Goal: Complete application form

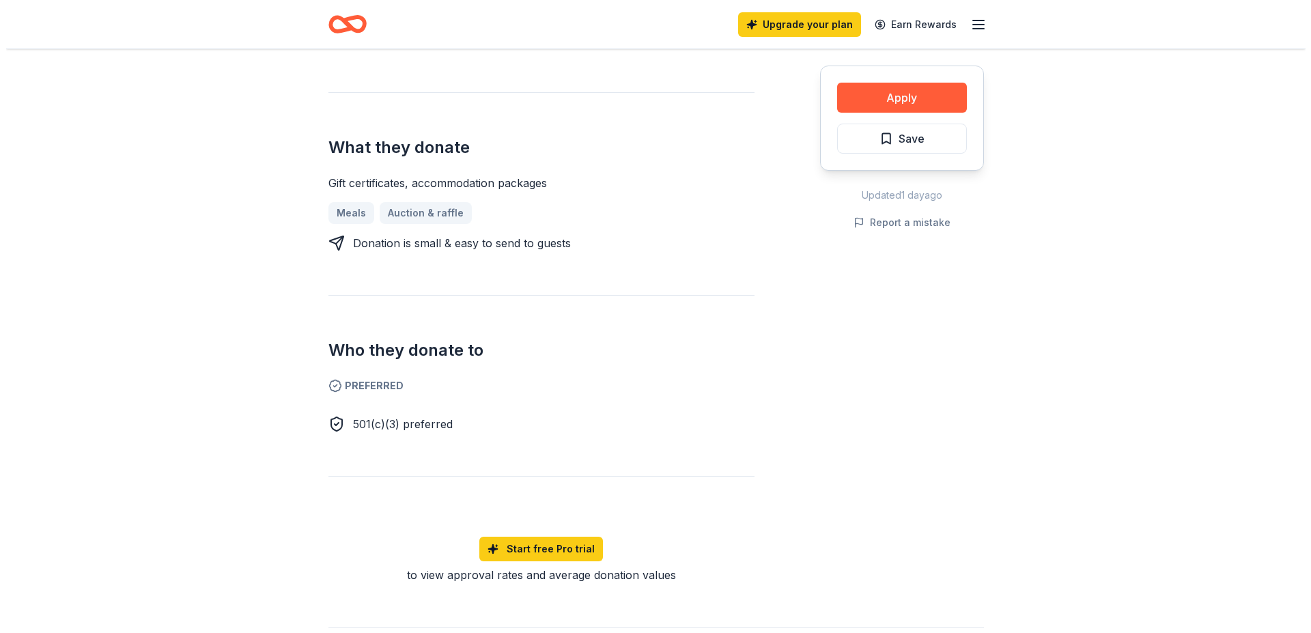
scroll to position [348, 0]
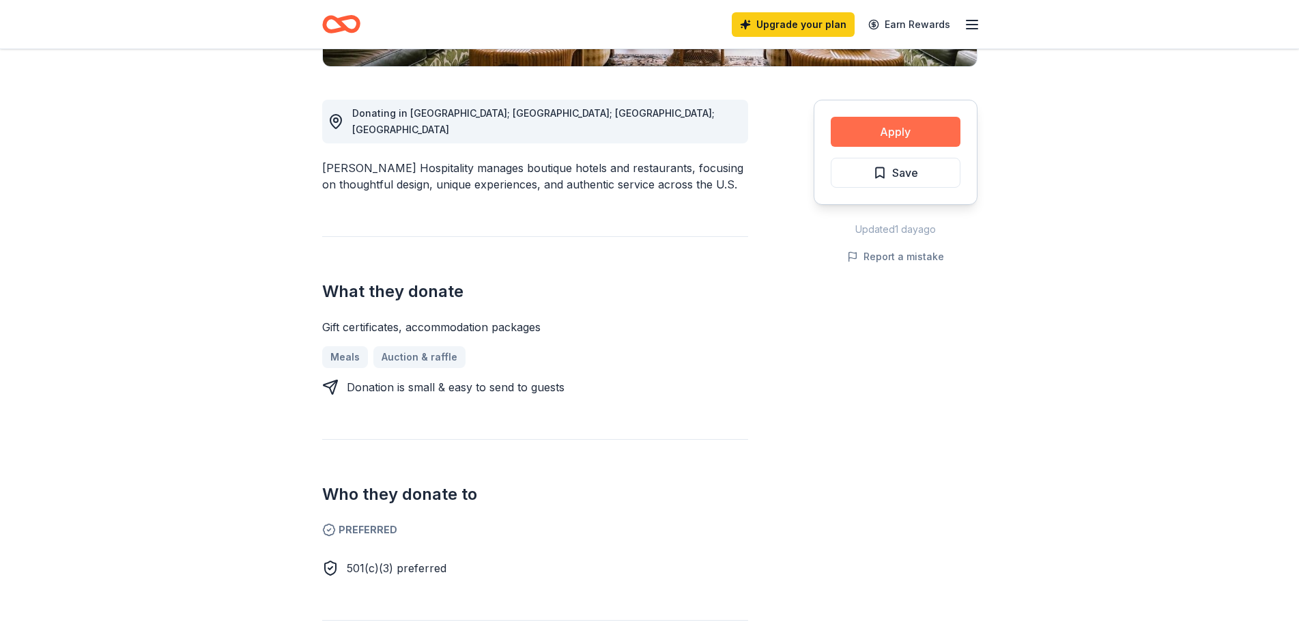
click at [900, 130] on button "Apply" at bounding box center [896, 132] width 130 height 30
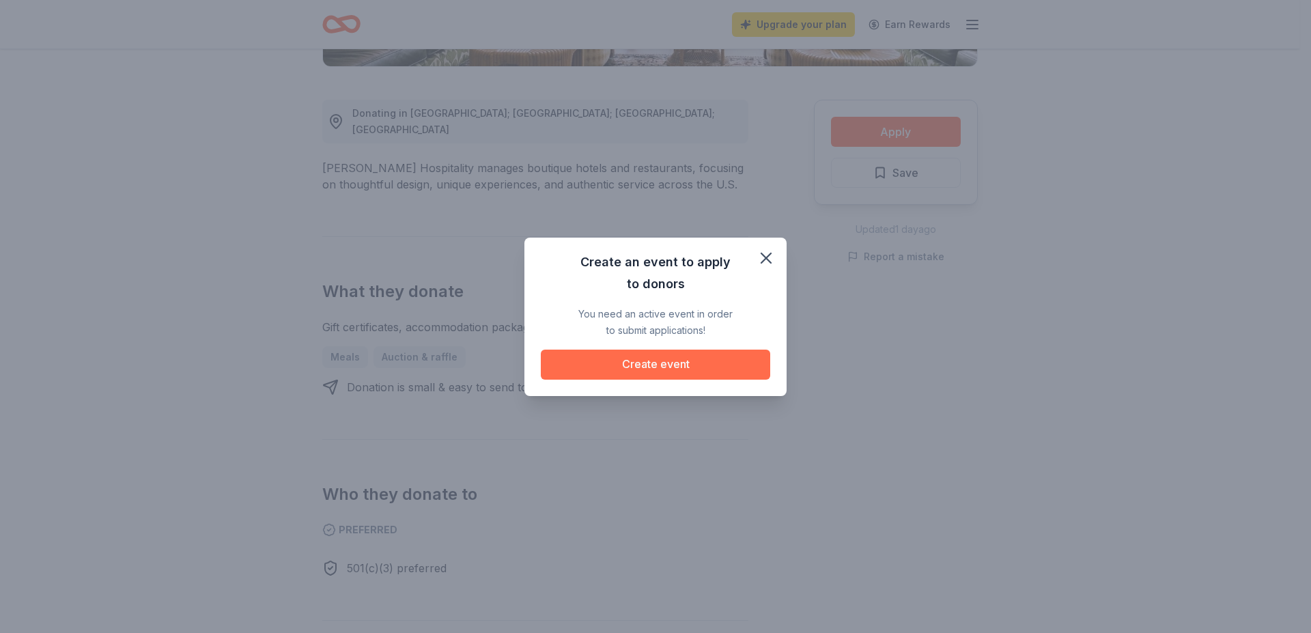
click at [657, 361] on button "Create event" at bounding box center [655, 365] width 229 height 30
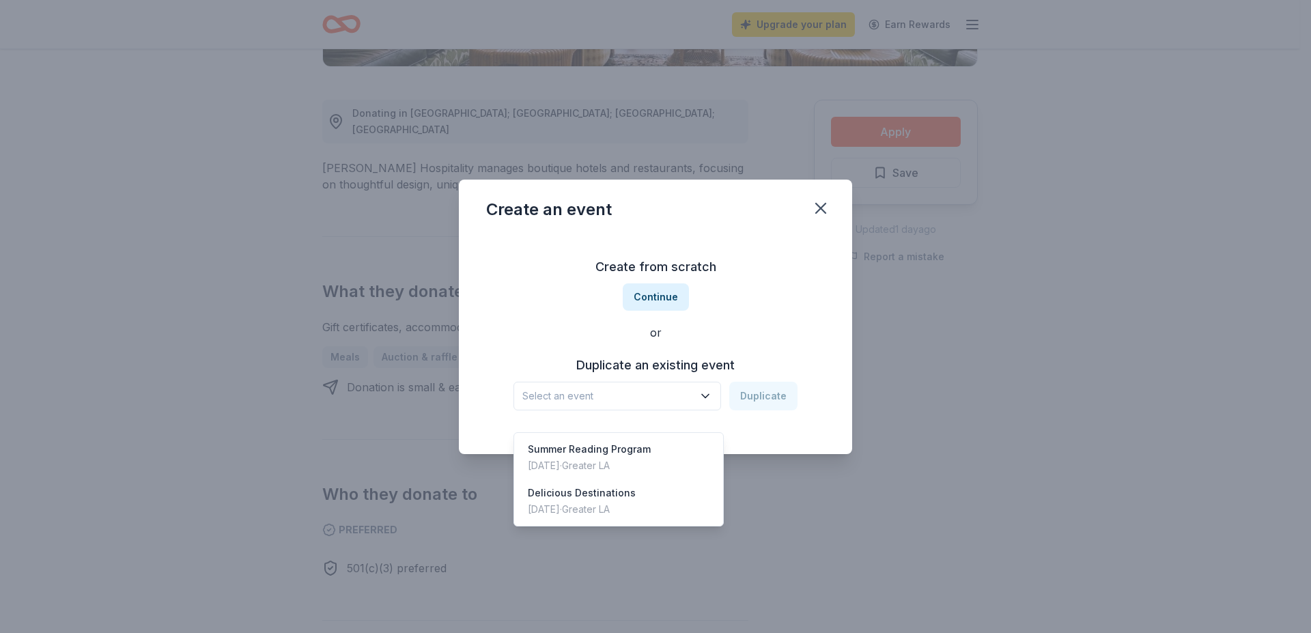
click at [714, 387] on button "Select an event" at bounding box center [617, 396] width 208 height 29
click at [613, 485] on div "Delicious Destinations" at bounding box center [582, 493] width 108 height 16
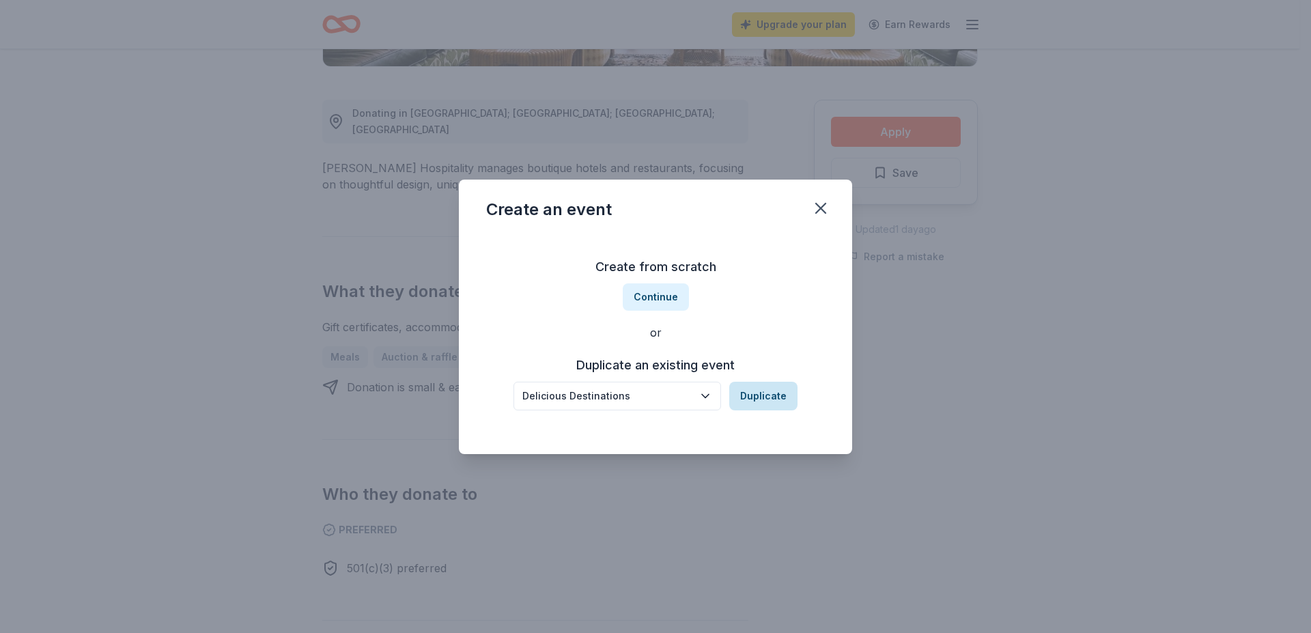
click at [765, 396] on button "Duplicate" at bounding box center [763, 396] width 68 height 29
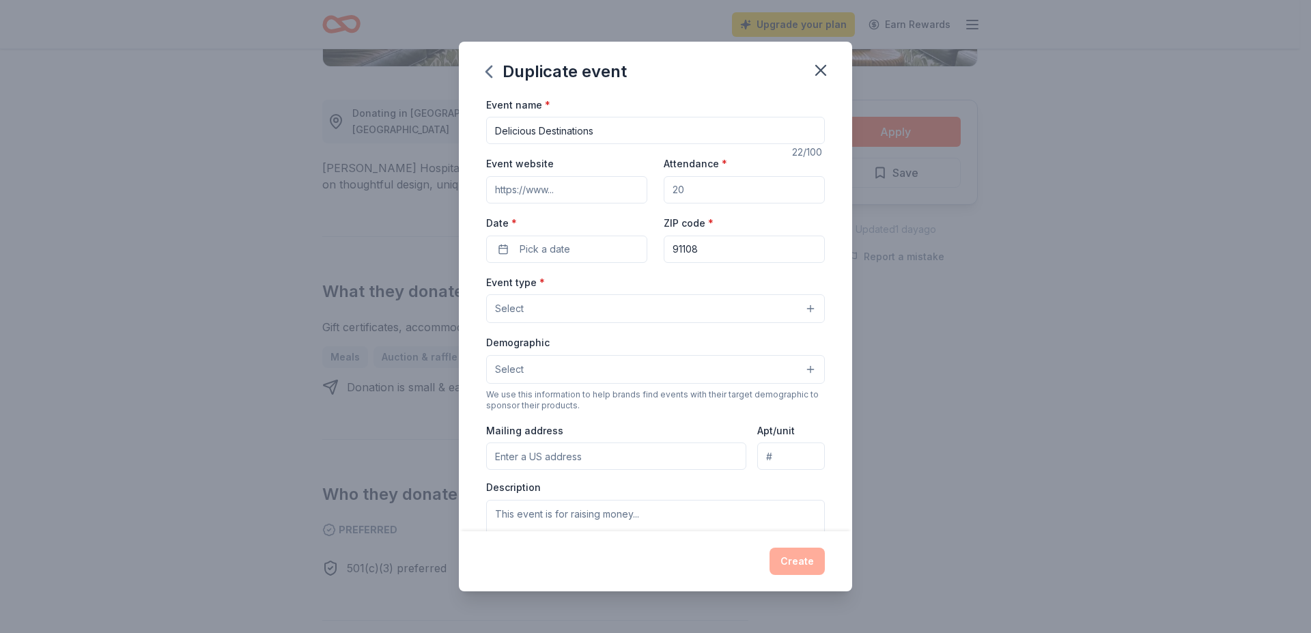
click at [601, 191] on input "Event website" at bounding box center [566, 189] width 161 height 27
click at [600, 191] on input "Event website" at bounding box center [566, 189] width 161 height 27
type input "[DOMAIN_NAME]"
click at [719, 184] on input "Attendance *" at bounding box center [744, 189] width 161 height 27
type input "300"
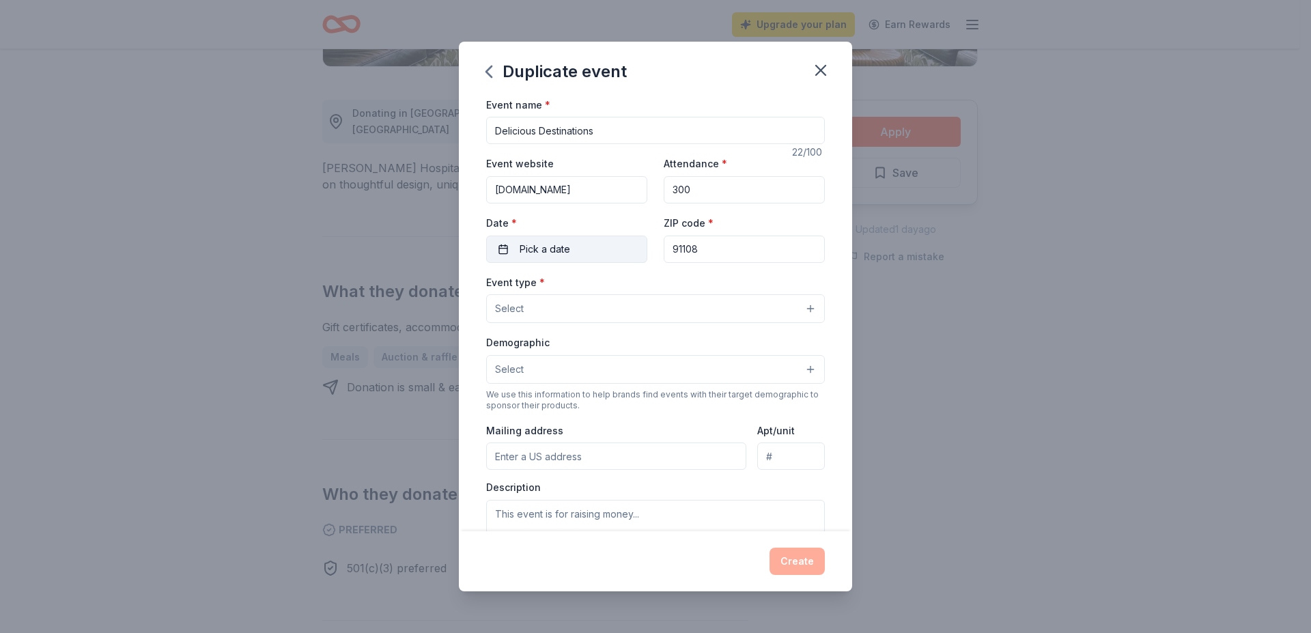
click at [573, 247] on button "Pick a date" at bounding box center [566, 249] width 161 height 27
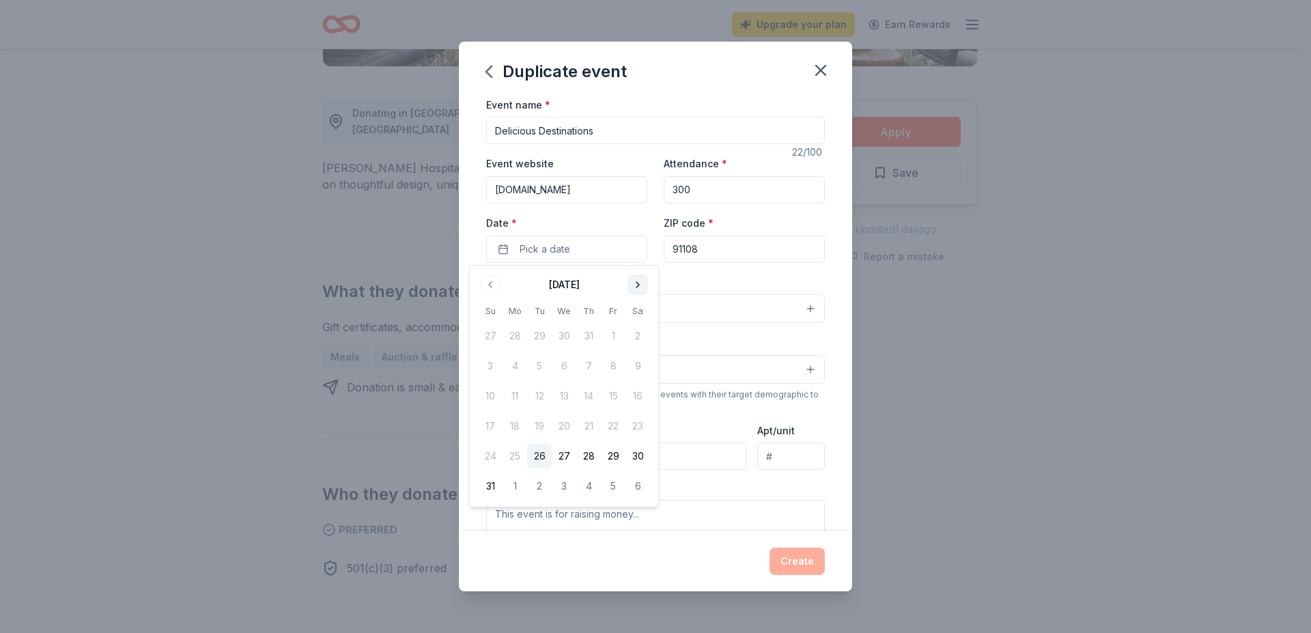
click at [634, 281] on button "Go to next month" at bounding box center [637, 284] width 19 height 19
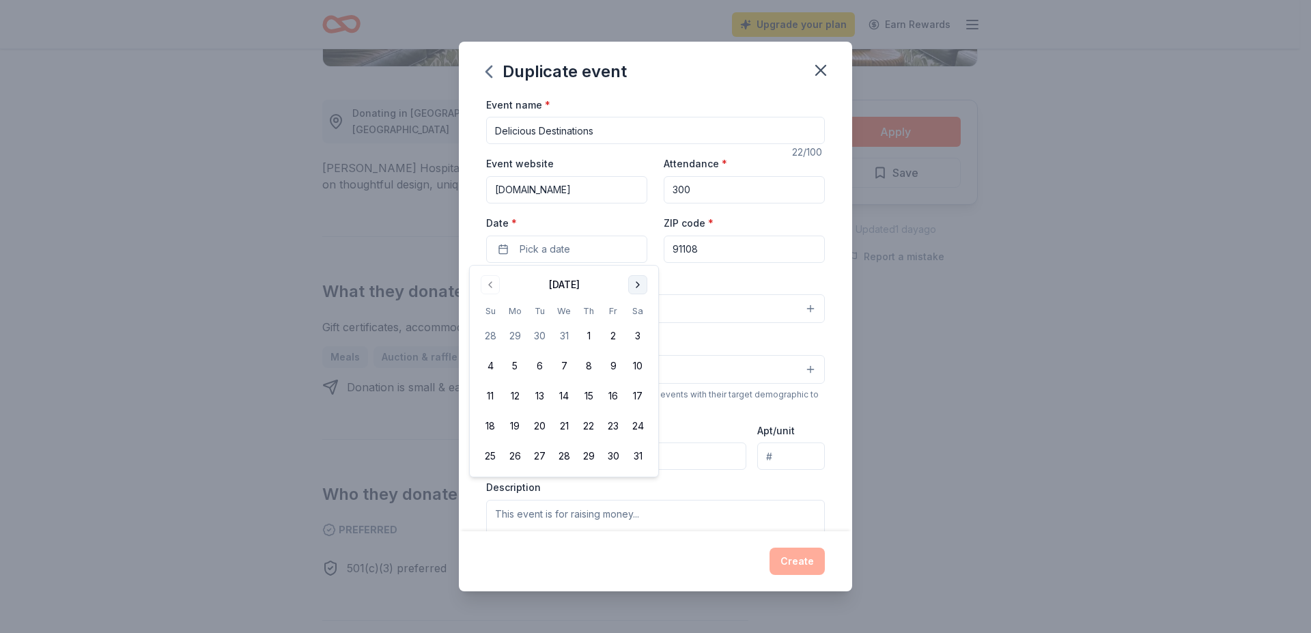
click at [634, 281] on button "Go to next month" at bounding box center [637, 284] width 19 height 19
click at [640, 391] on button "21" at bounding box center [637, 396] width 25 height 25
click at [718, 302] on button "Select" at bounding box center [655, 308] width 339 height 29
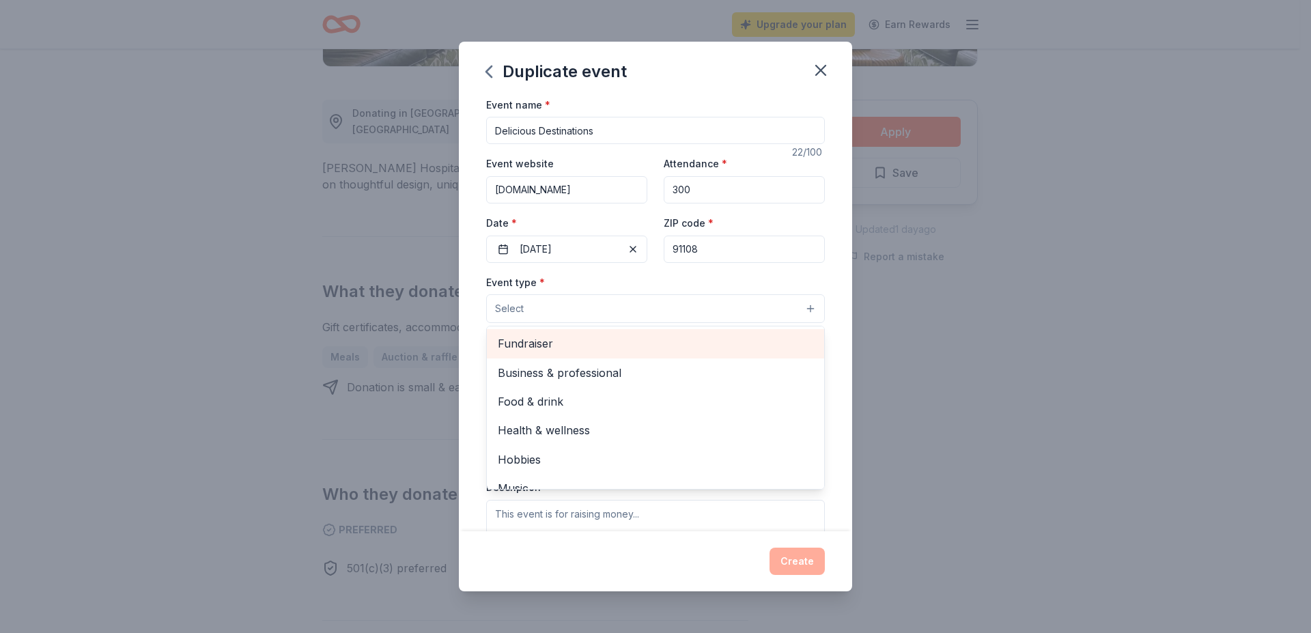
click at [524, 339] on span "Fundraiser" at bounding box center [655, 344] width 315 height 18
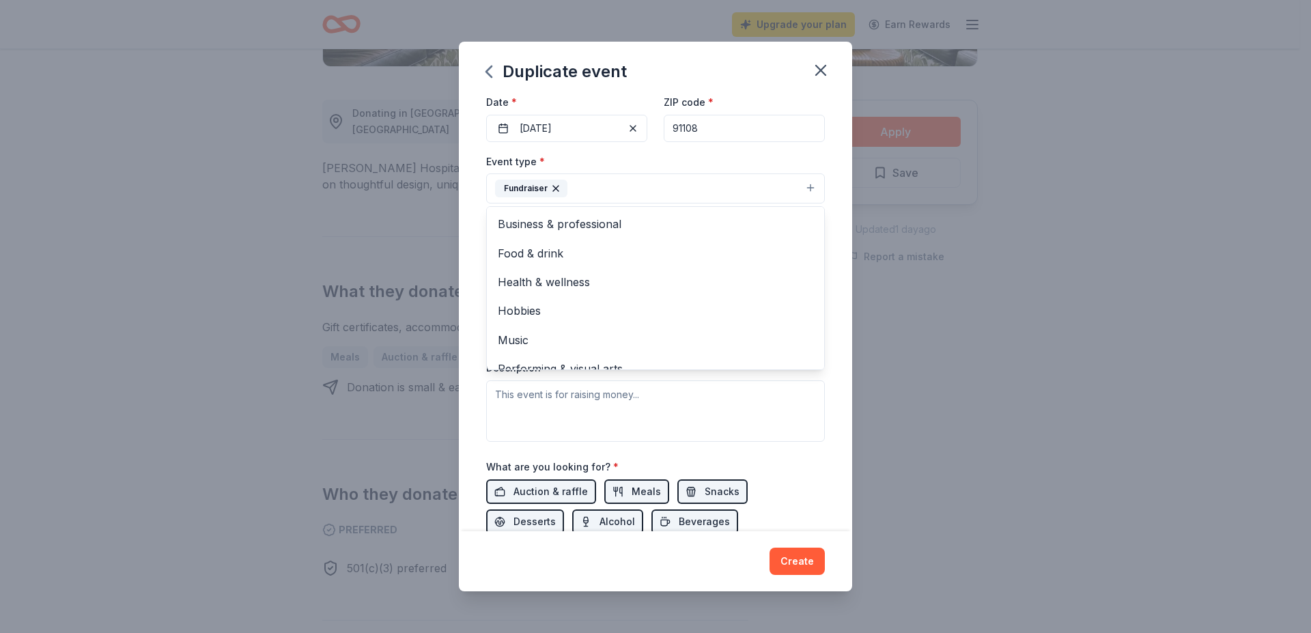
scroll to position [122, 0]
click at [658, 427] on div "Event type * Fundraiser Business & professional Food & drink Health & wellness …" at bounding box center [655, 296] width 339 height 289
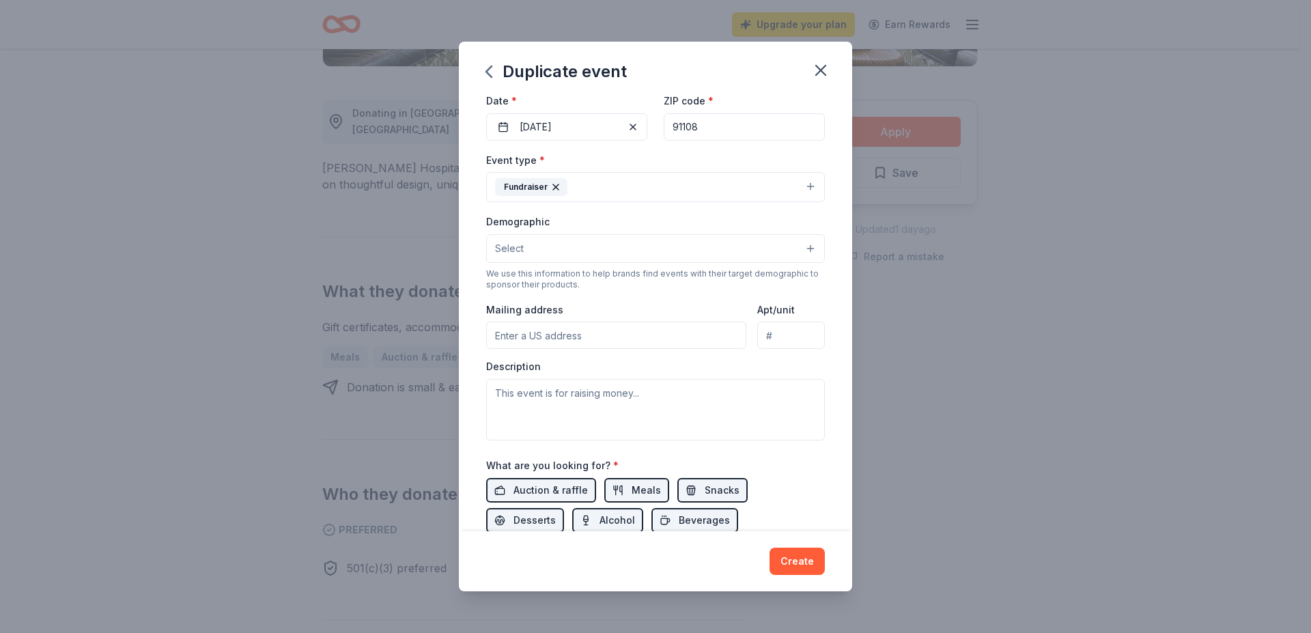
click at [619, 335] on input "Mailing address" at bounding box center [616, 335] width 260 height 27
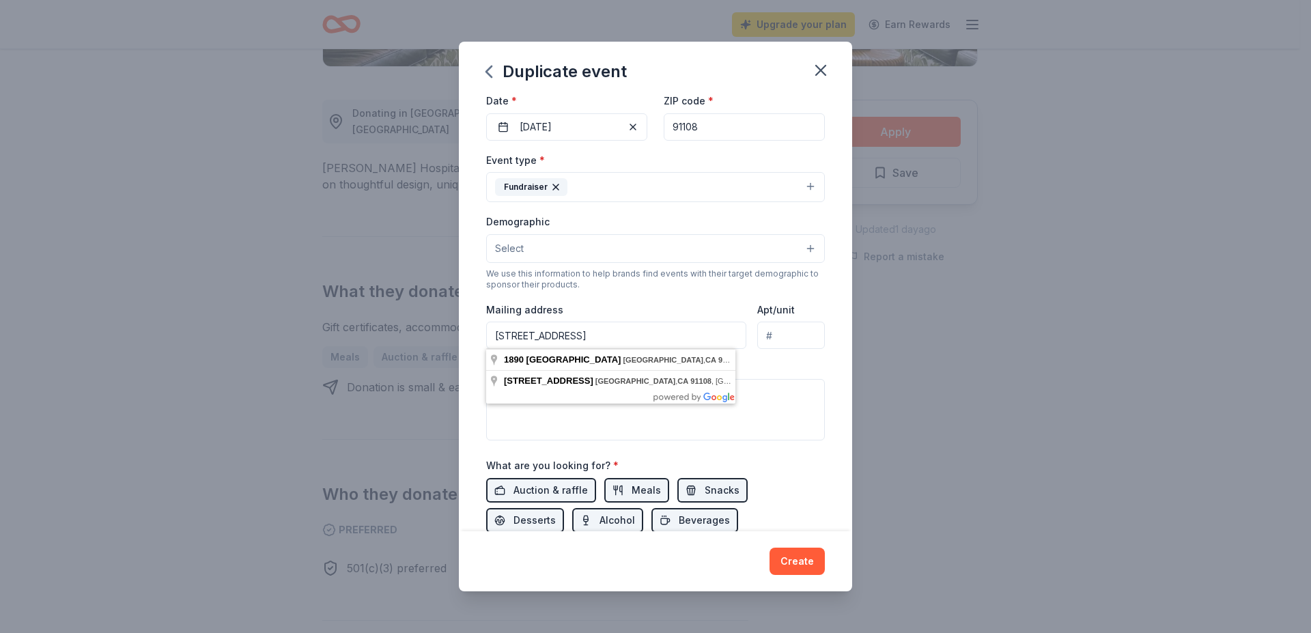
drag, startPoint x: 644, startPoint y: 332, endPoint x: 602, endPoint y: 336, distance: 41.9
click at [602, 336] on input "[STREET_ADDRESS]" at bounding box center [616, 335] width 260 height 27
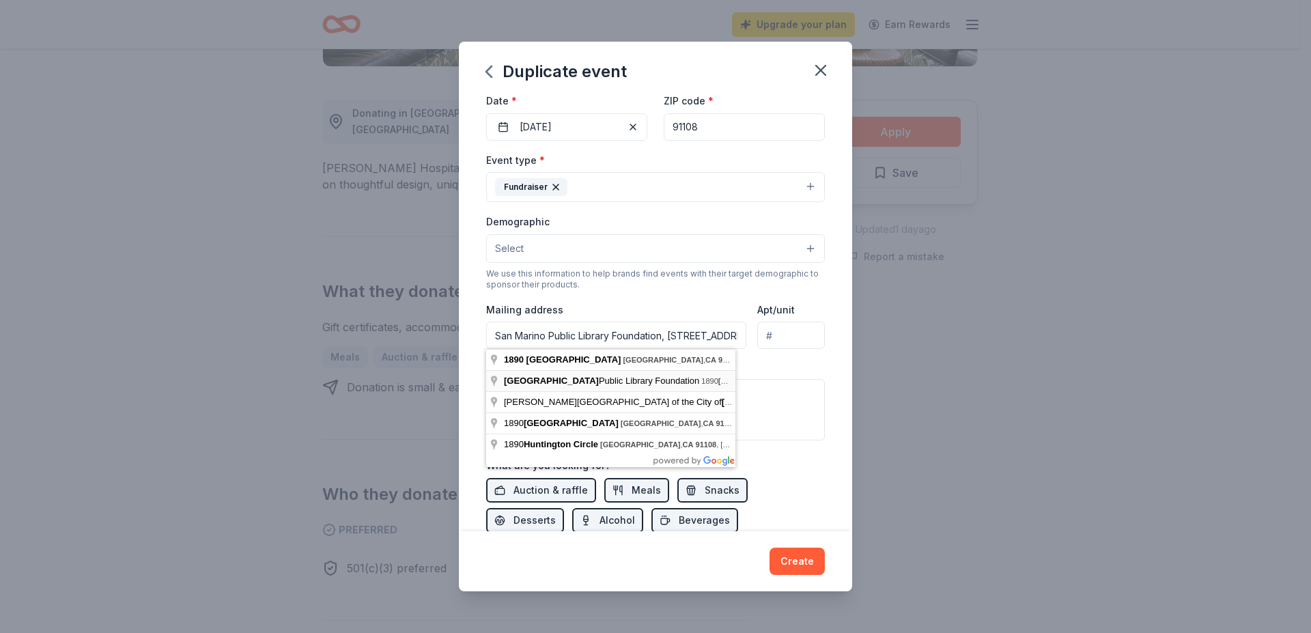
type input "[STREET_ADDRESS]"
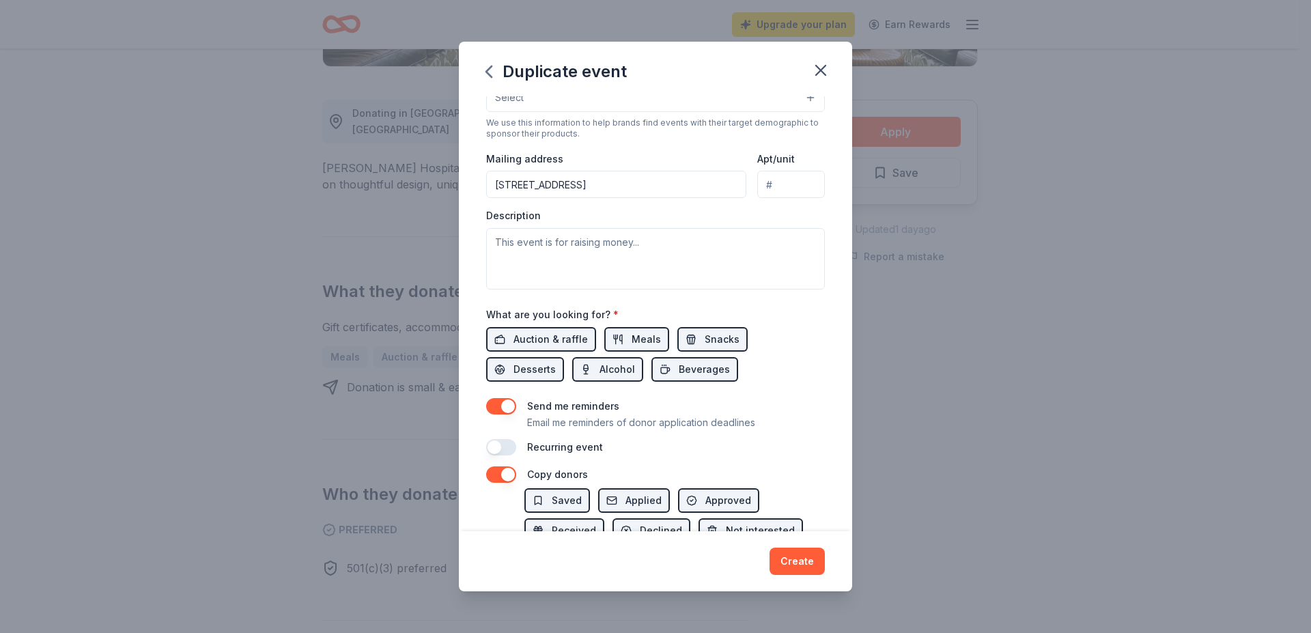
scroll to position [274, 0]
click at [550, 242] on textarea at bounding box center [655, 257] width 339 height 61
click at [554, 337] on span "Auction & raffle" at bounding box center [550, 338] width 74 height 16
click at [654, 330] on span "Meals" at bounding box center [646, 338] width 29 height 16
click at [536, 364] on span "Desserts" at bounding box center [534, 369] width 42 height 16
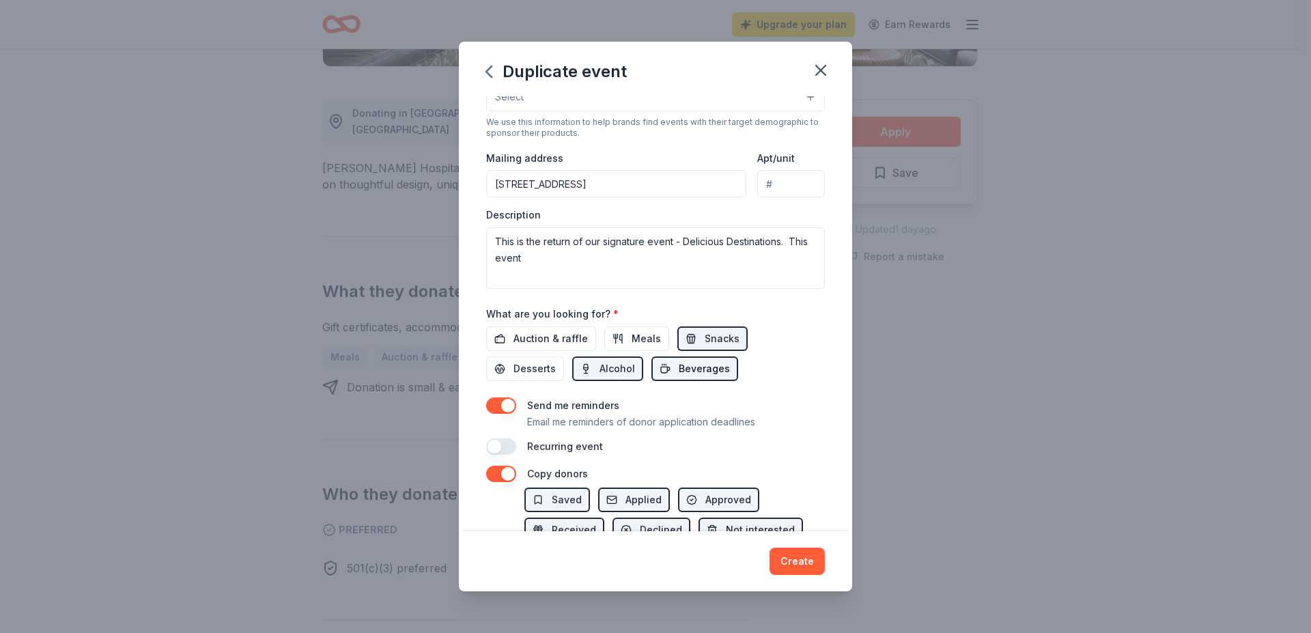
drag, startPoint x: 606, startPoint y: 365, endPoint x: 696, endPoint y: 356, distance: 91.3
click at [608, 365] on span "Alcohol" at bounding box center [618, 369] width 36 height 16
click at [696, 356] on button "Beverages" at bounding box center [694, 368] width 87 height 25
click at [709, 333] on span "Snacks" at bounding box center [722, 338] width 35 height 16
click at [492, 445] on button "button" at bounding box center [501, 446] width 30 height 16
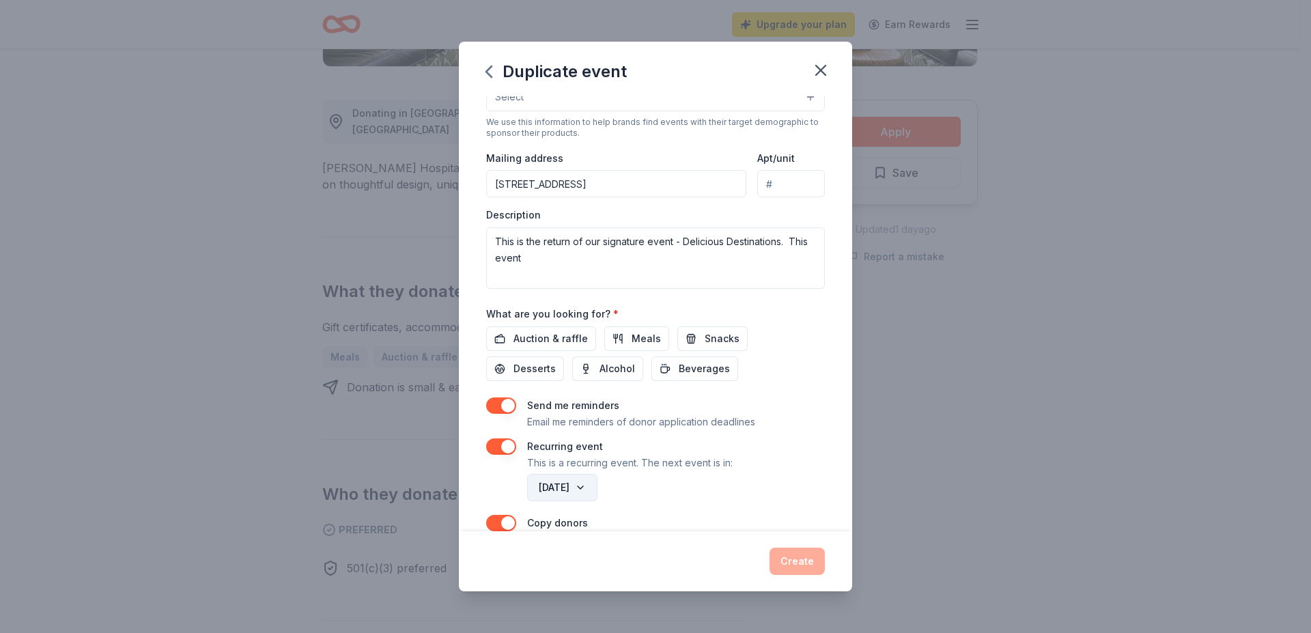
click at [597, 485] on button "[DATE]" at bounding box center [562, 487] width 70 height 27
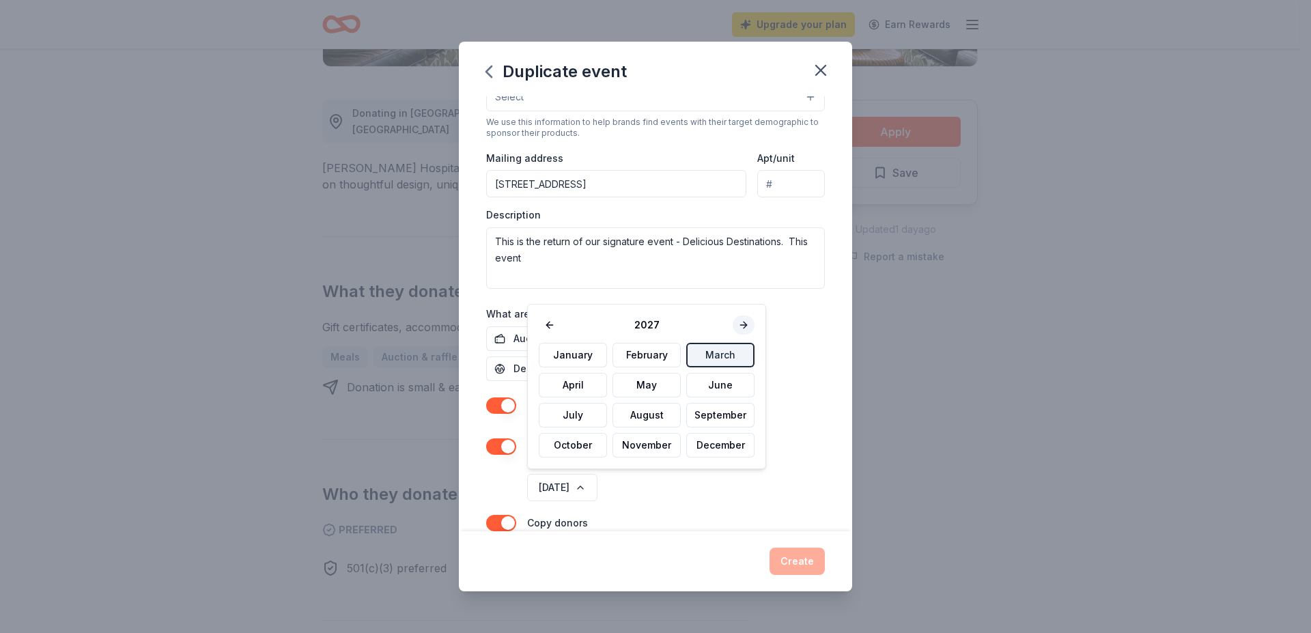
click at [742, 324] on button at bounding box center [744, 324] width 22 height 19
click at [722, 353] on button "March" at bounding box center [720, 355] width 68 height 25
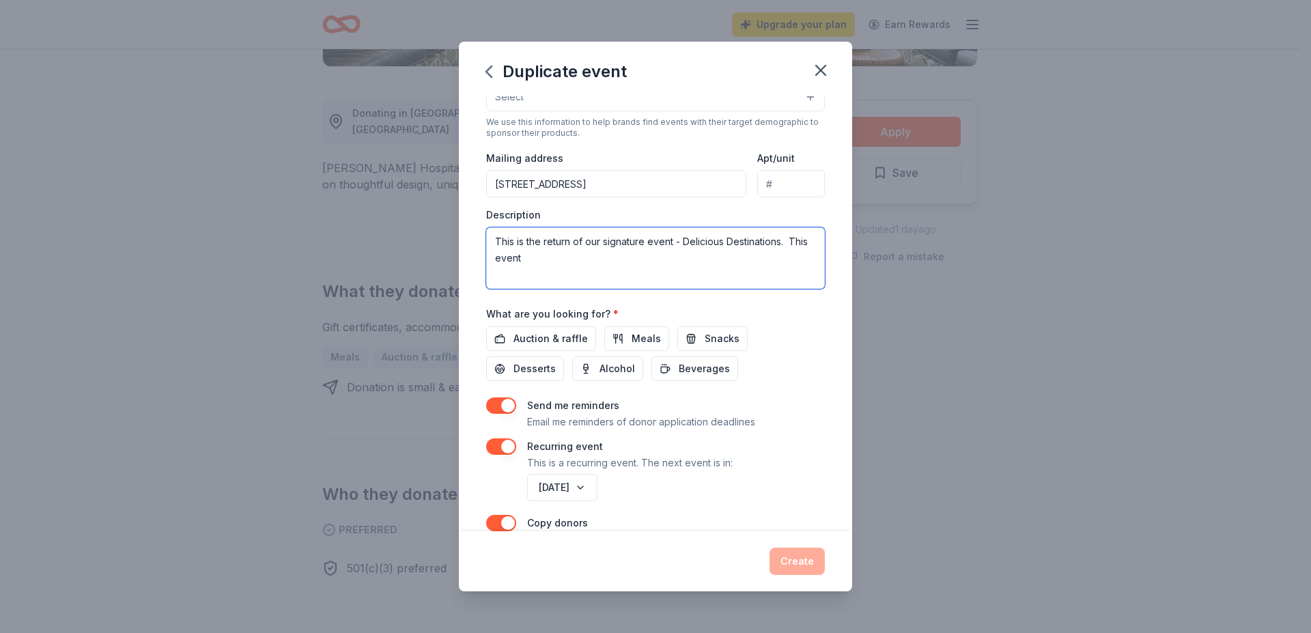
click at [581, 257] on textarea "This is the return of our signature event - Delicious Destinations. This event" at bounding box center [655, 257] width 339 height 61
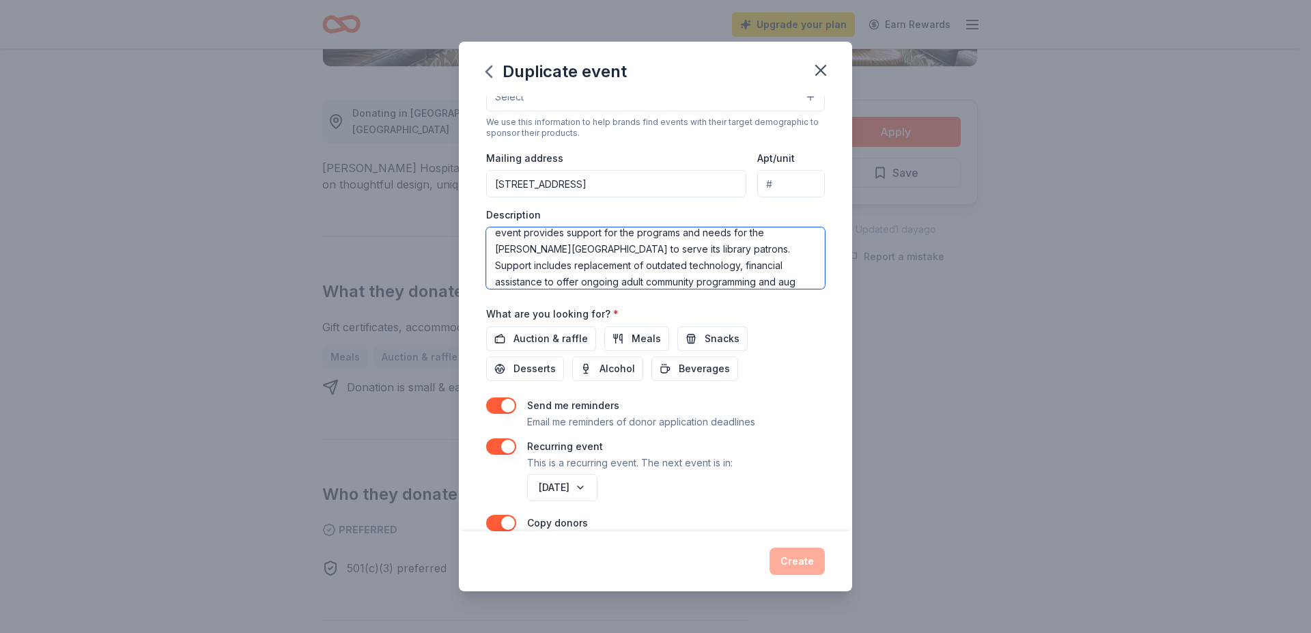
scroll to position [42, 0]
drag, startPoint x: 688, startPoint y: 281, endPoint x: 624, endPoint y: 281, distance: 63.5
click at [624, 281] on textarea "This is the return of our signature event - Delicious Destinations. This event …" at bounding box center [655, 257] width 339 height 61
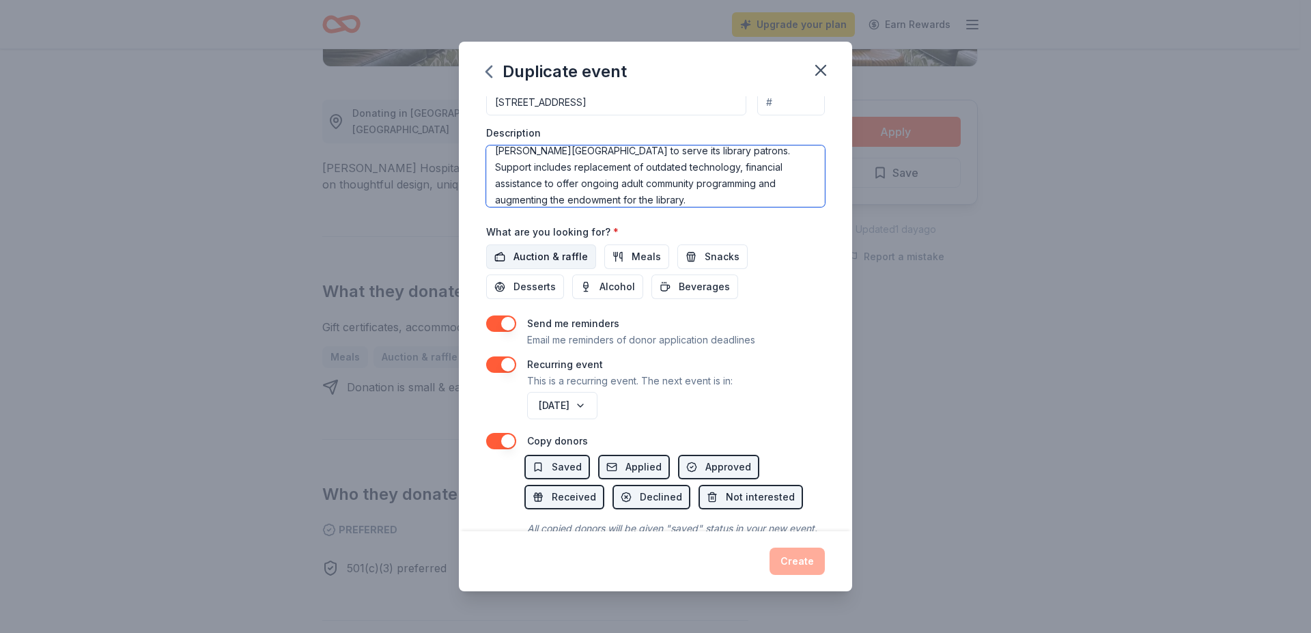
type textarea "This is the return of our signature event - Delicious Destinations. This event …"
click at [533, 253] on span "Auction & raffle" at bounding box center [550, 257] width 74 height 16
click at [641, 251] on span "Meals" at bounding box center [646, 257] width 29 height 16
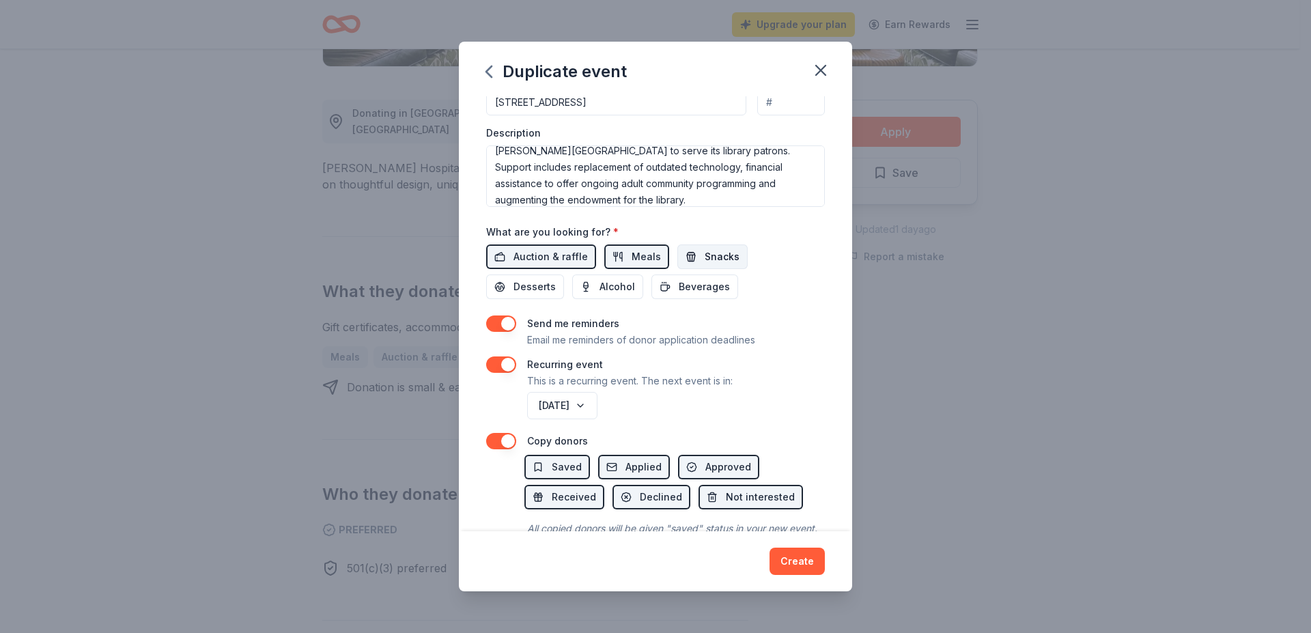
click at [705, 251] on span "Snacks" at bounding box center [722, 257] width 35 height 16
click at [694, 288] on span "Beverages" at bounding box center [704, 287] width 51 height 16
click at [606, 288] on span "Alcohol" at bounding box center [618, 287] width 36 height 16
click at [541, 286] on span "Desserts" at bounding box center [534, 287] width 42 height 16
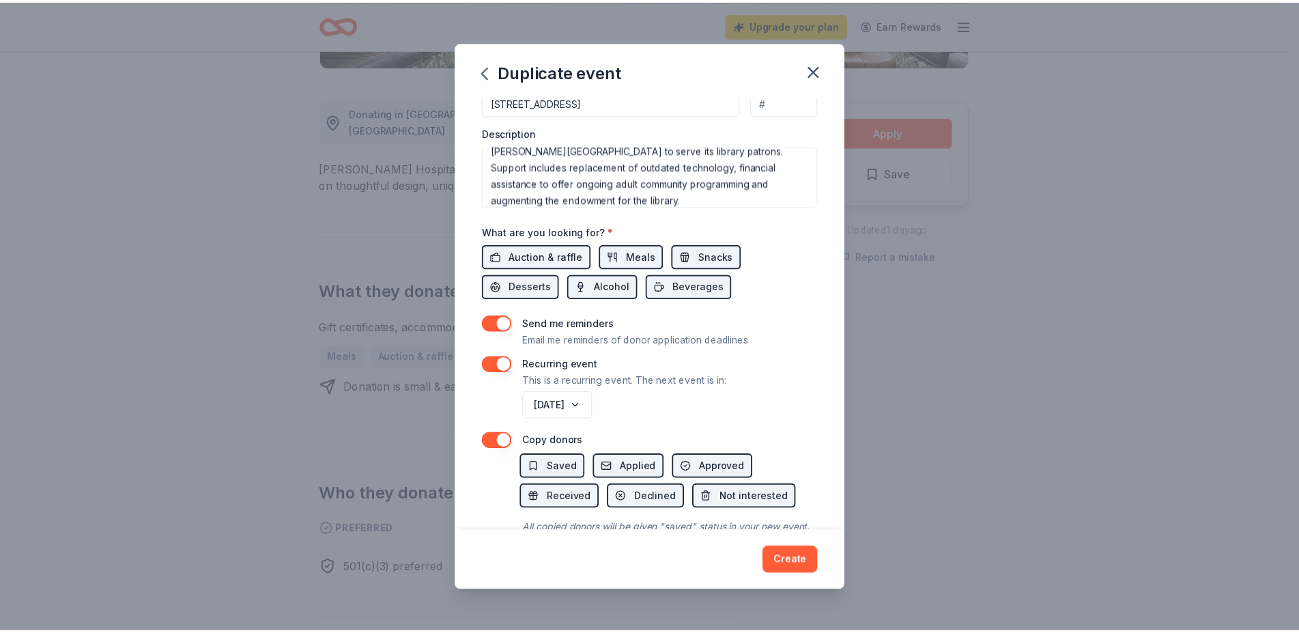
scroll to position [417, 0]
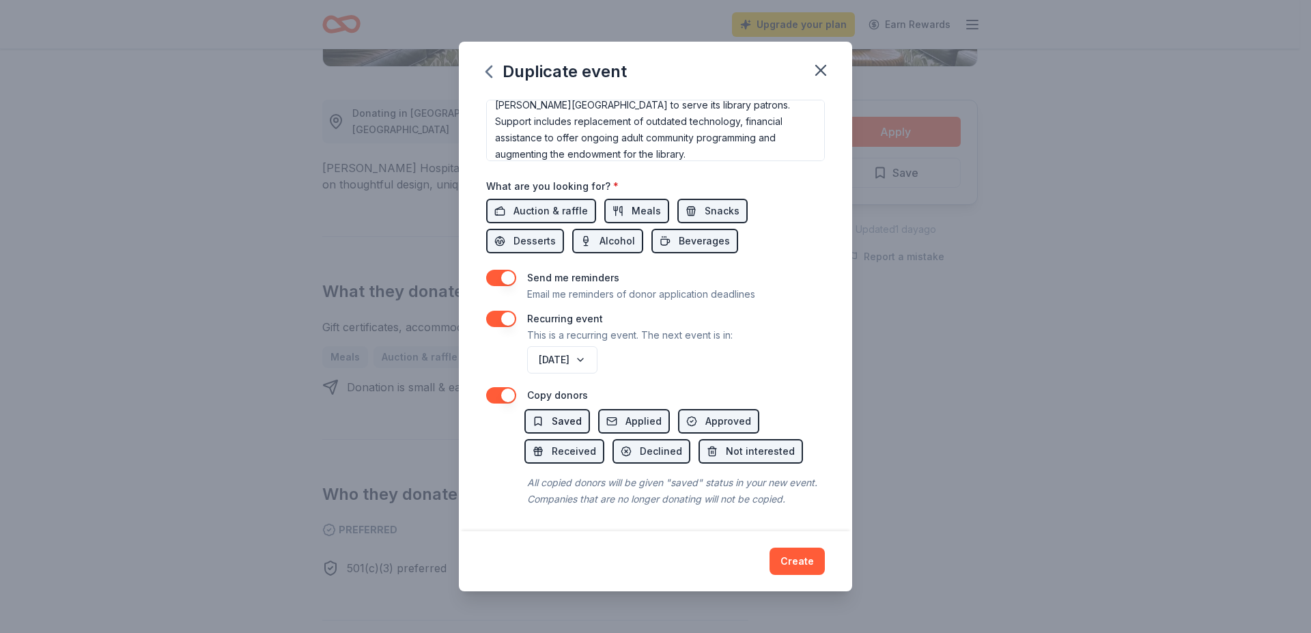
click at [560, 413] on span "Saved" at bounding box center [567, 421] width 30 height 16
click at [630, 413] on span "Applied" at bounding box center [643, 421] width 36 height 16
click at [704, 409] on button "Approved" at bounding box center [718, 421] width 81 height 25
click at [561, 443] on span "Received" at bounding box center [574, 451] width 44 height 16
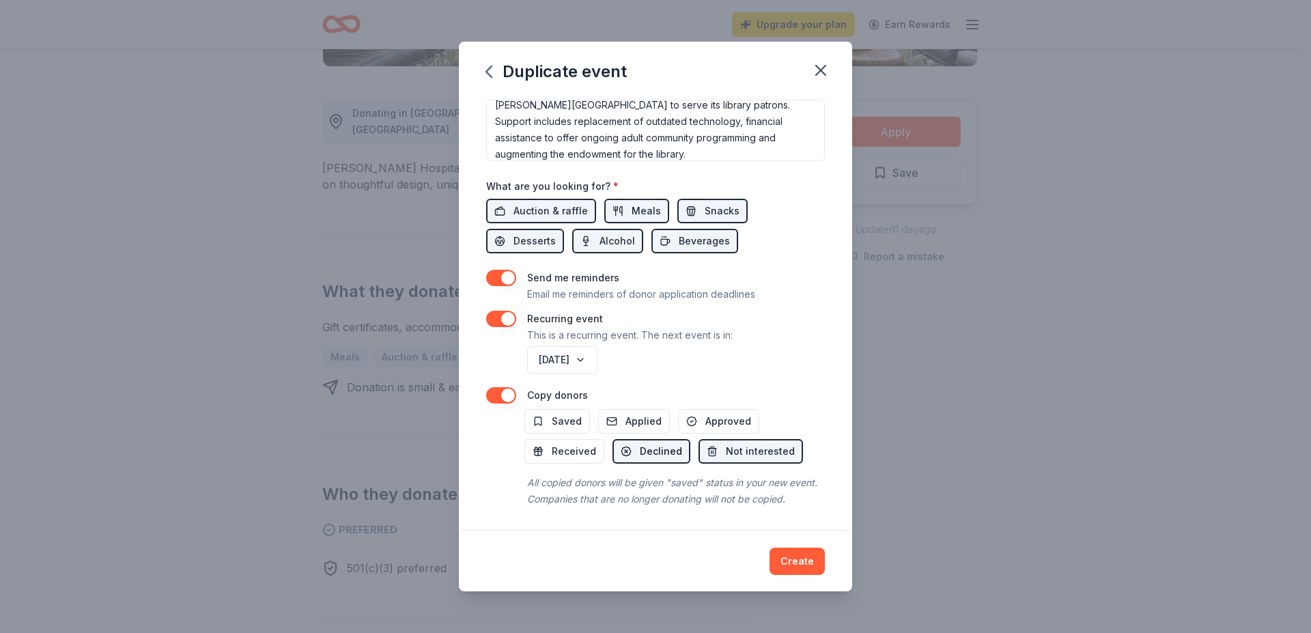
click at [656, 443] on span "Declined" at bounding box center [661, 451] width 42 height 16
click at [742, 443] on span "Not interested" at bounding box center [760, 451] width 69 height 16
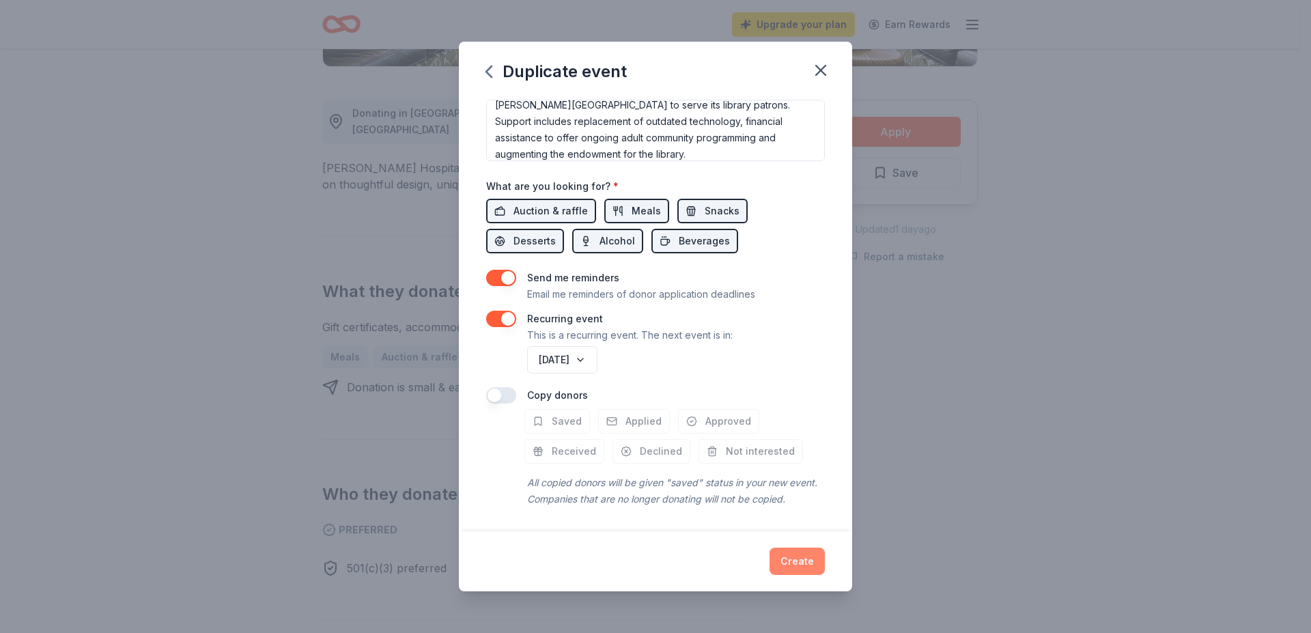
click at [798, 554] on button "Create" at bounding box center [797, 561] width 55 height 27
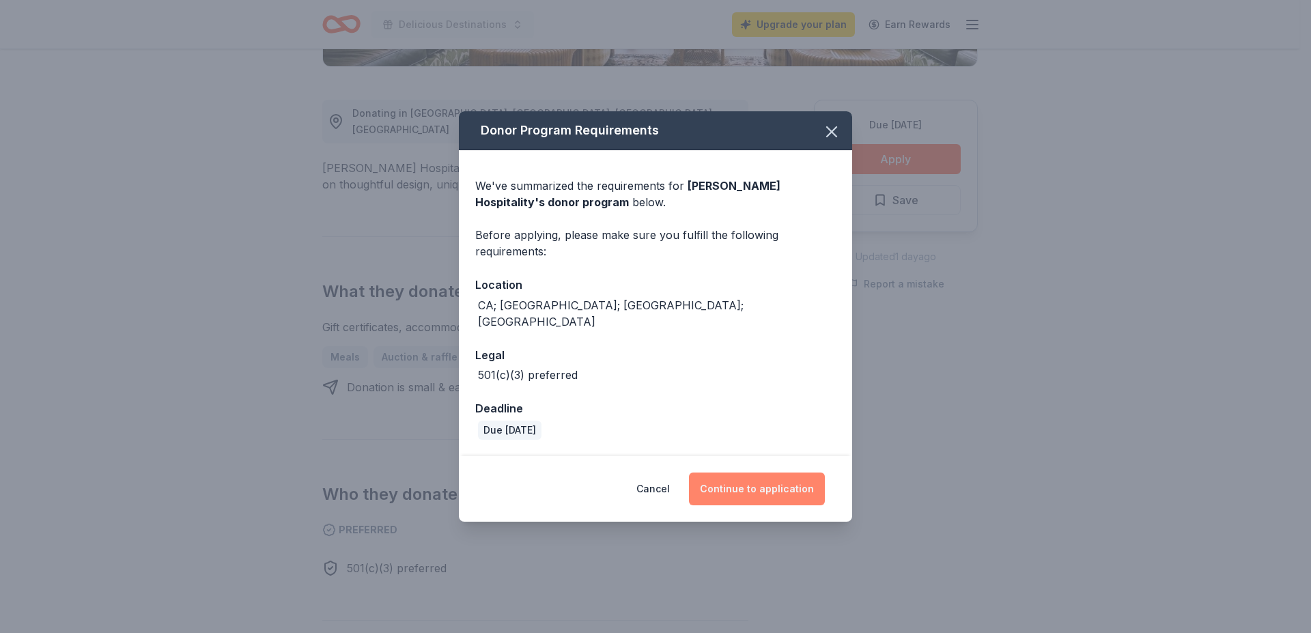
click at [774, 477] on button "Continue to application" at bounding box center [757, 489] width 136 height 33
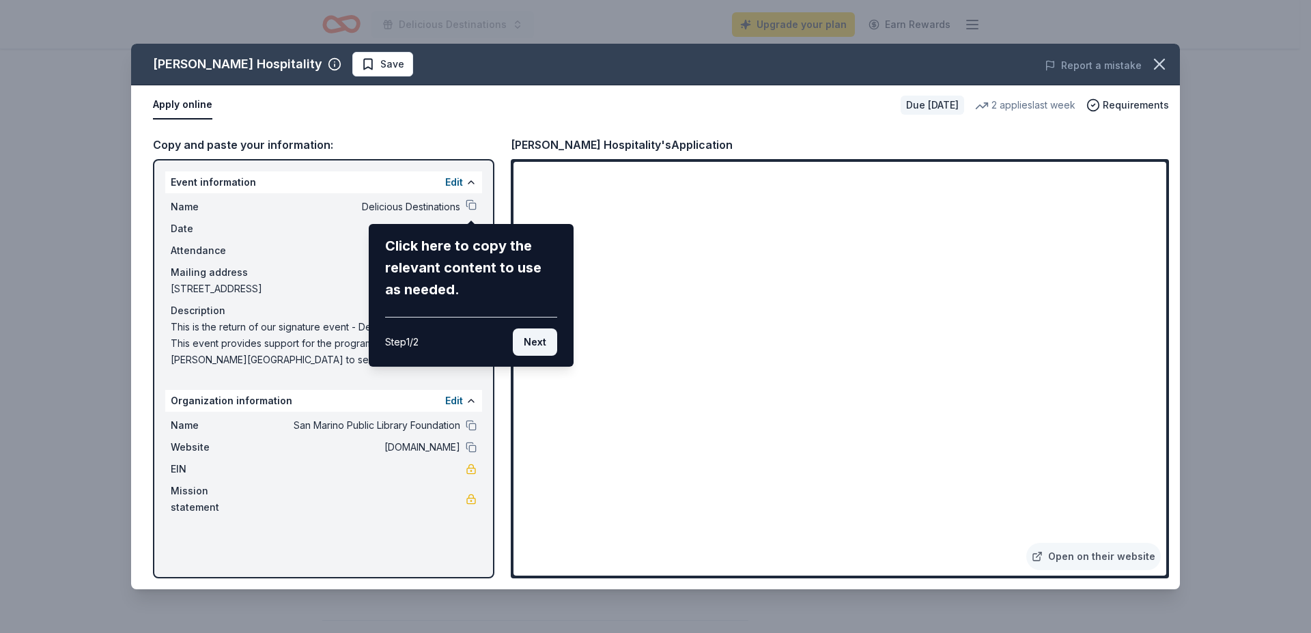
click at [539, 336] on button "Next" at bounding box center [535, 341] width 44 height 27
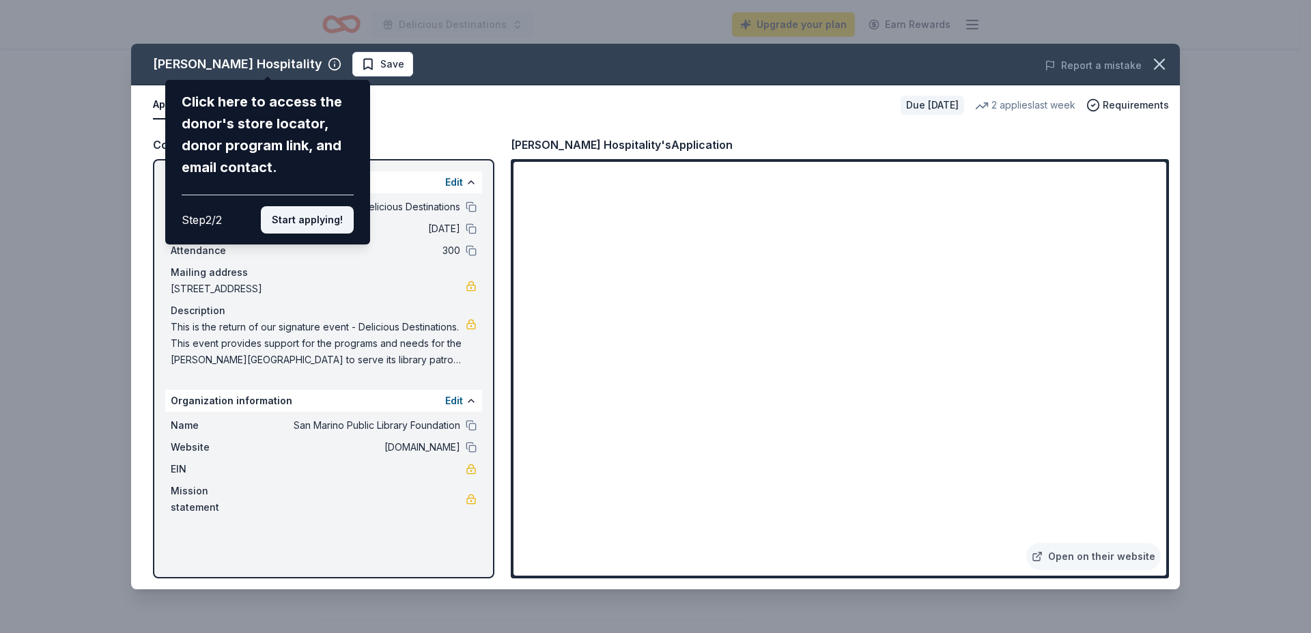
click at [297, 206] on button "Start applying!" at bounding box center [307, 219] width 93 height 27
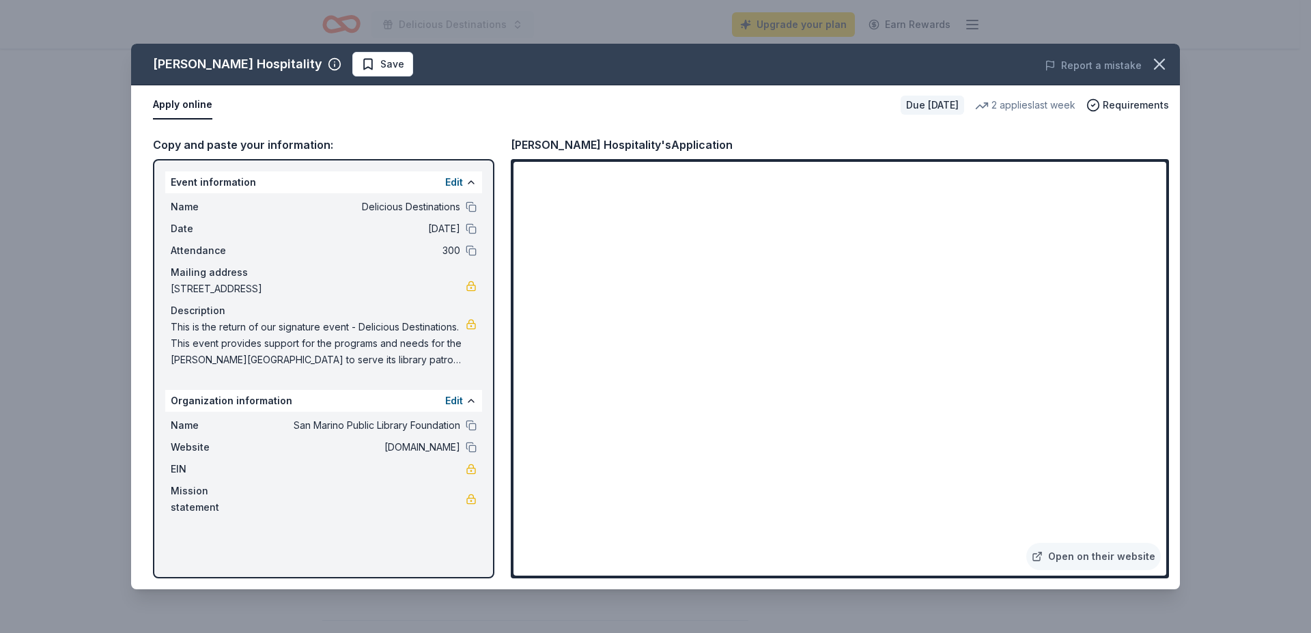
click at [365, 347] on span "This is the return of our signature event - Delicious Destinations. This event …" at bounding box center [318, 343] width 295 height 49
click at [383, 471] on div "EIN" at bounding box center [324, 469] width 306 height 16
click at [186, 470] on span "EIN" at bounding box center [216, 469] width 91 height 16
click at [243, 491] on span "Mission statement" at bounding box center [216, 499] width 91 height 33
click at [1161, 65] on icon "button" at bounding box center [1160, 64] width 10 height 10
